Goal: Task Accomplishment & Management: Complete application form

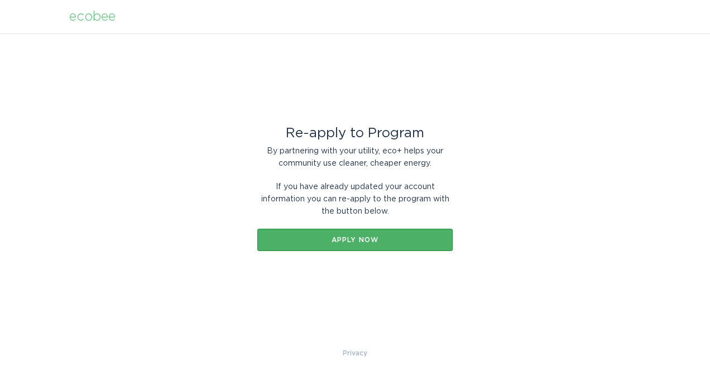
click at [374, 237] on div "Apply now" at bounding box center [355, 240] width 184 height 7
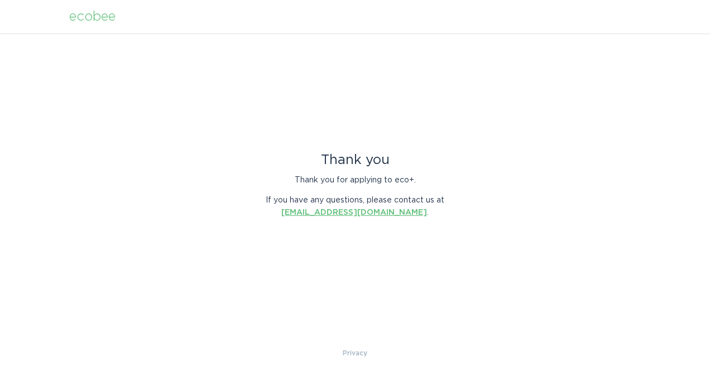
click at [353, 211] on link "energyservices@ecobee.com" at bounding box center [354, 213] width 146 height 8
click at [405, 336] on div "Thank you Thank you for applying to eco+. If you have any questions, please con…" at bounding box center [355, 190] width 710 height 314
